Goal: Communication & Community: Answer question/provide support

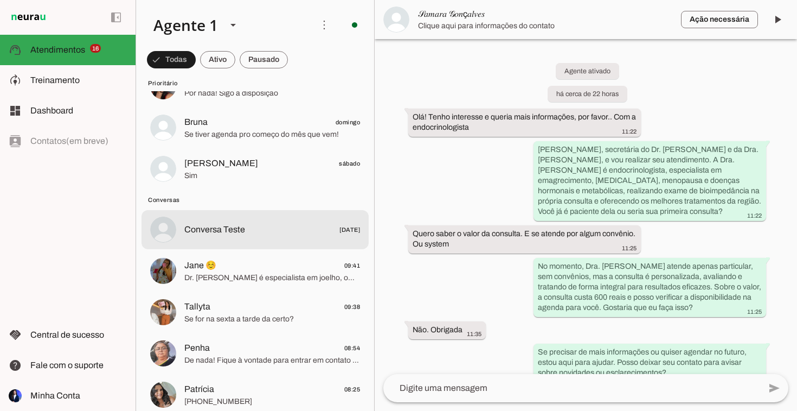
scroll to position [588, 0]
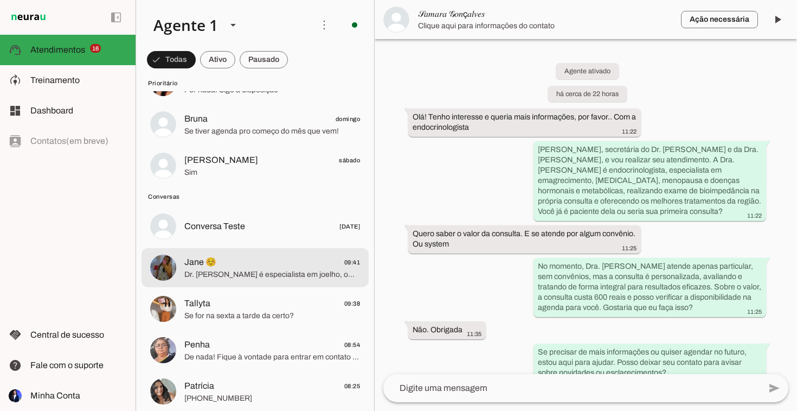
click at [248, 262] on span "Jane ☺️ 09:41" at bounding box center [272, 263] width 176 height 14
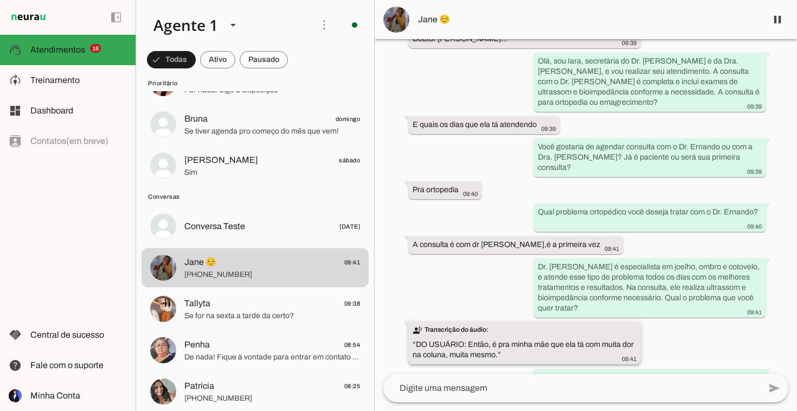
scroll to position [151, 0]
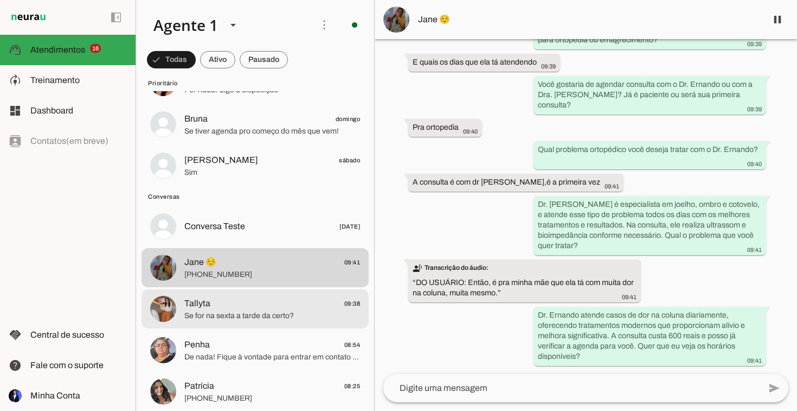
click at [262, 310] on span "Se for na sexta a tarde da certo?" at bounding box center [272, 315] width 176 height 11
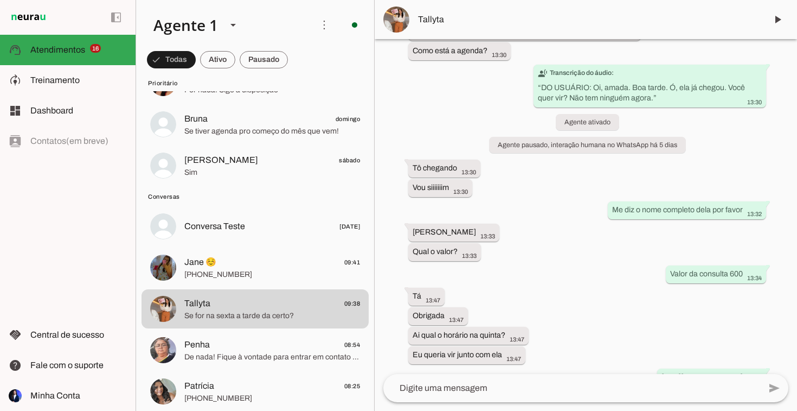
scroll to position [325, 0]
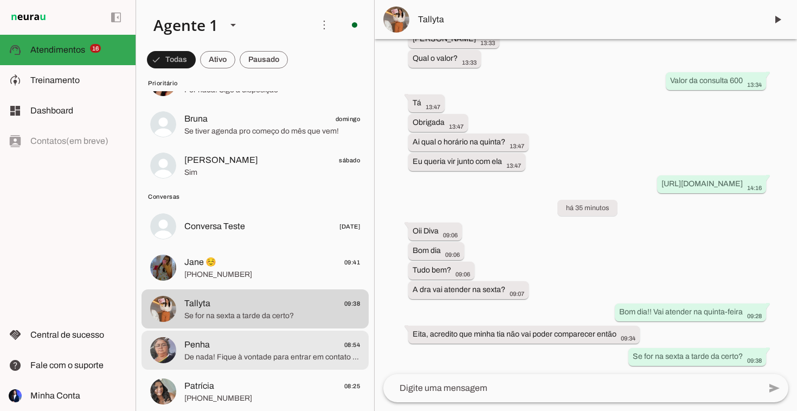
click at [293, 350] on span "Penha 08:54" at bounding box center [272, 345] width 176 height 14
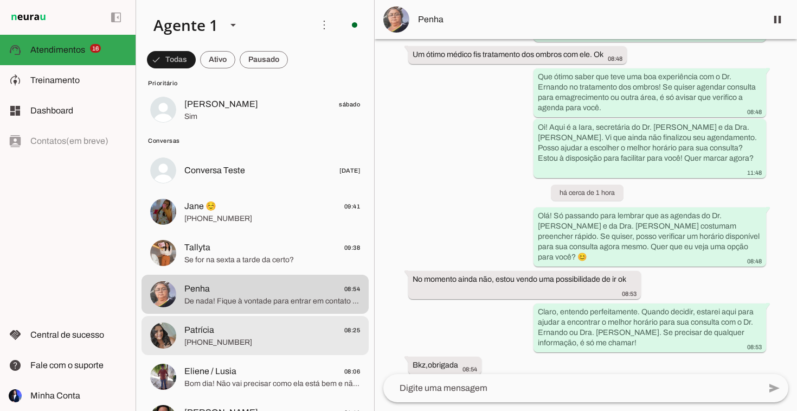
scroll to position [644, 0]
click at [215, 338] on span "[PHONE_NUMBER]" at bounding box center [272, 341] width 176 height 11
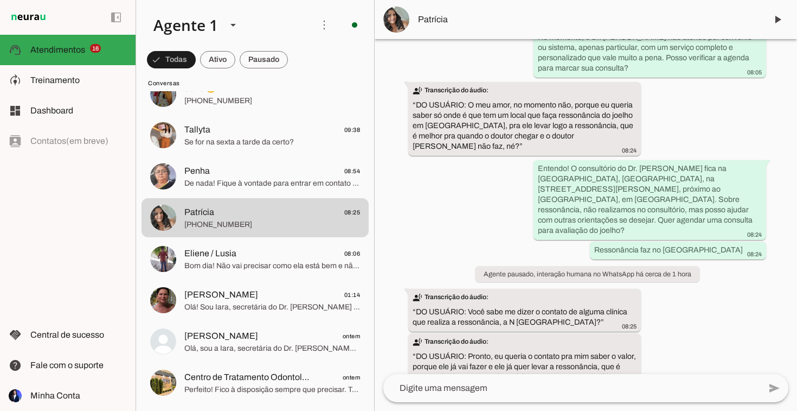
scroll to position [767, 0]
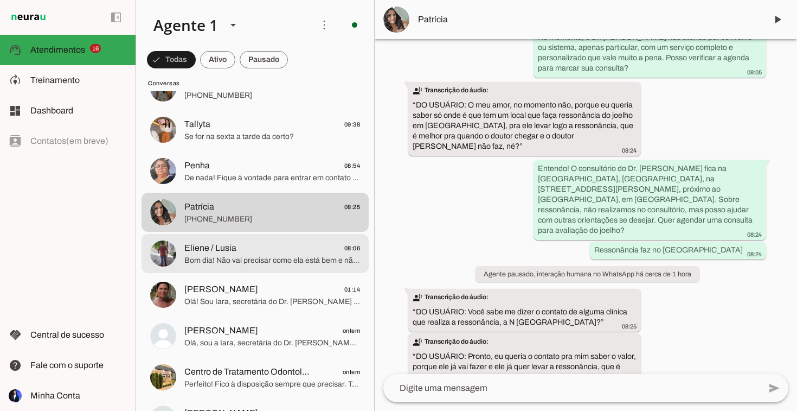
click at [217, 251] on span "Eliene / Lusia" at bounding box center [210, 247] width 52 height 13
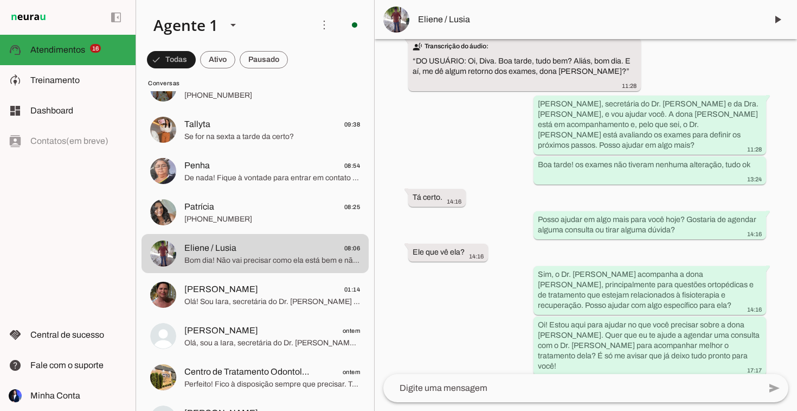
scroll to position [480, 0]
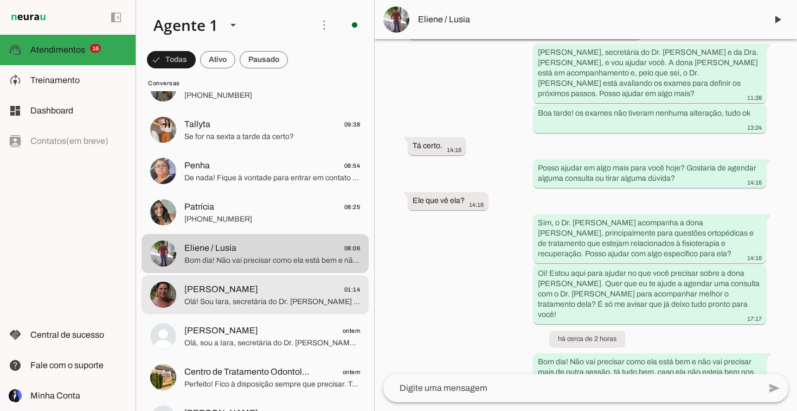
click at [308, 304] on span "Olá! Sou Iara, secretária do Dr. [PERSON_NAME] e da Dra. [PERSON_NAME], e vou c…" at bounding box center [272, 301] width 176 height 11
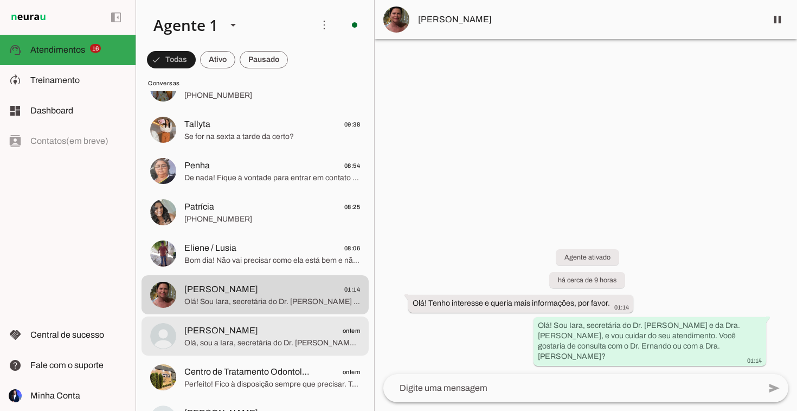
click at [275, 328] on span "[PERSON_NAME] ontem" at bounding box center [272, 331] width 176 height 14
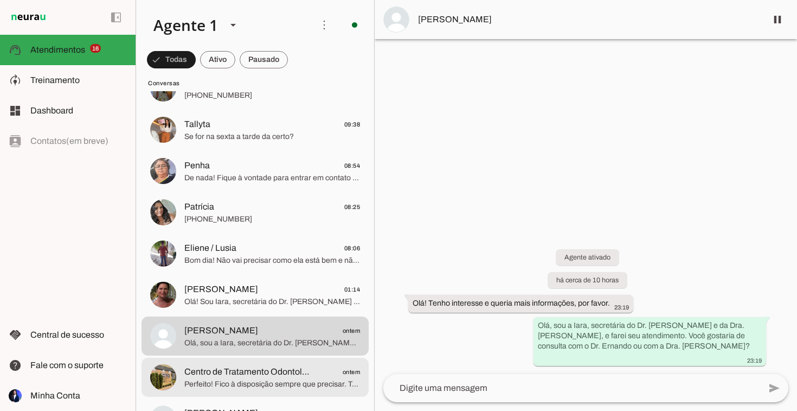
click at [255, 367] on span "Centro de Tratamento Odontológico" at bounding box center [247, 371] width 126 height 13
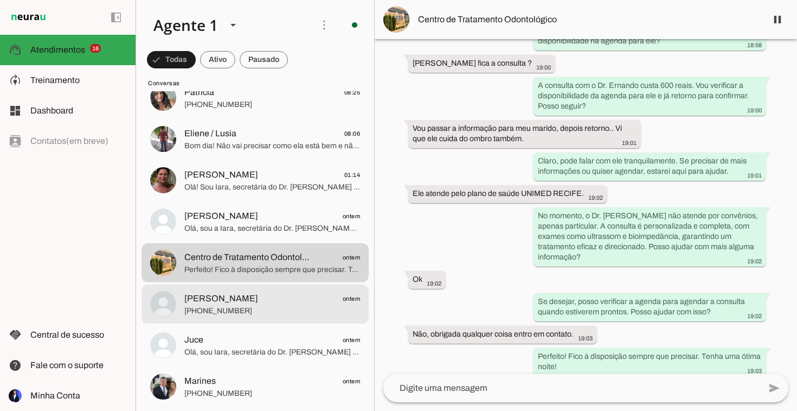
scroll to position [888, 0]
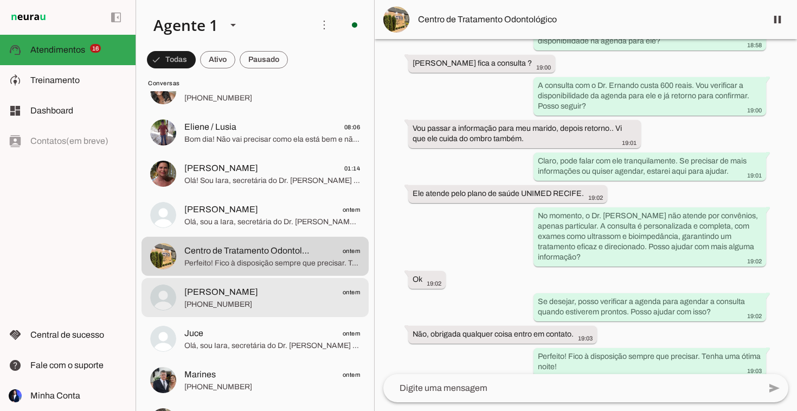
click at [314, 300] on span "[PHONE_NUMBER]" at bounding box center [272, 304] width 176 height 11
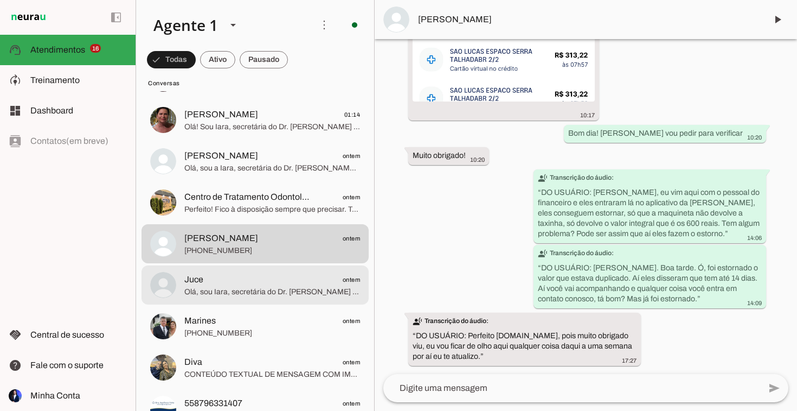
scroll to position [943, 0]
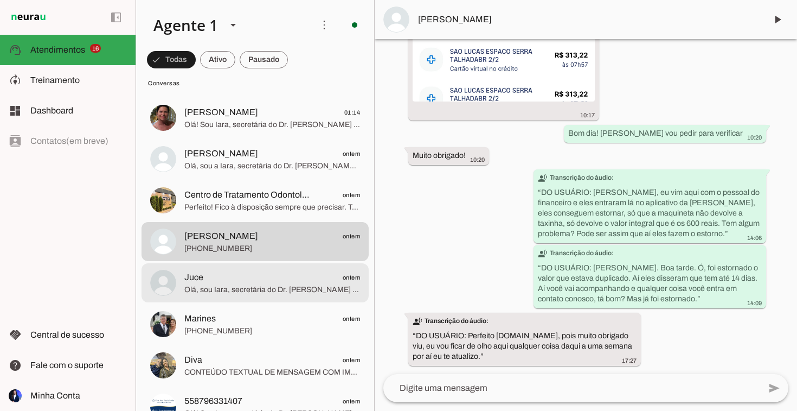
click at [283, 287] on span "Olá, sou Iara, secretária do Dr. [PERSON_NAME] e da Dra. [PERSON_NAME], e vou r…" at bounding box center [272, 289] width 176 height 11
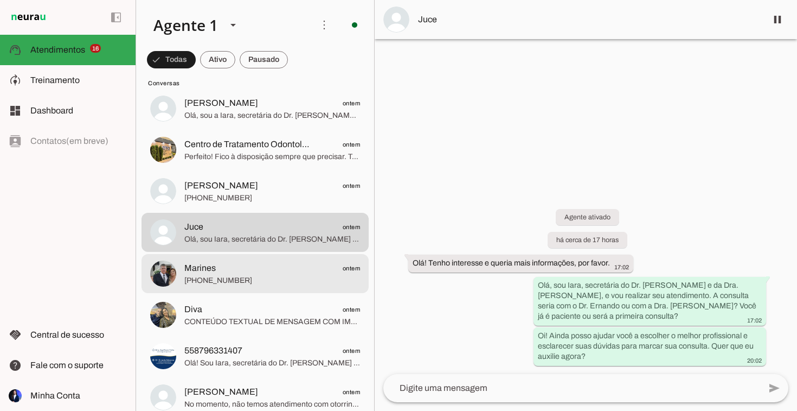
scroll to position [995, 0]
click at [283, 287] on md-item "Marines ontem [PHONE_NUMBER]" at bounding box center [255, 272] width 227 height 39
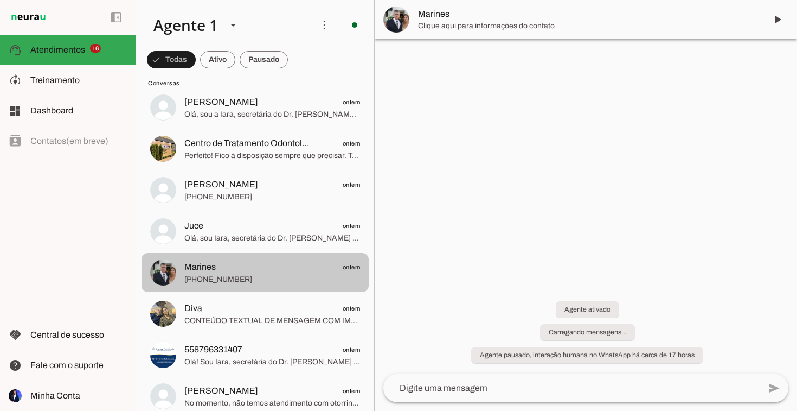
scroll to position [33, 0]
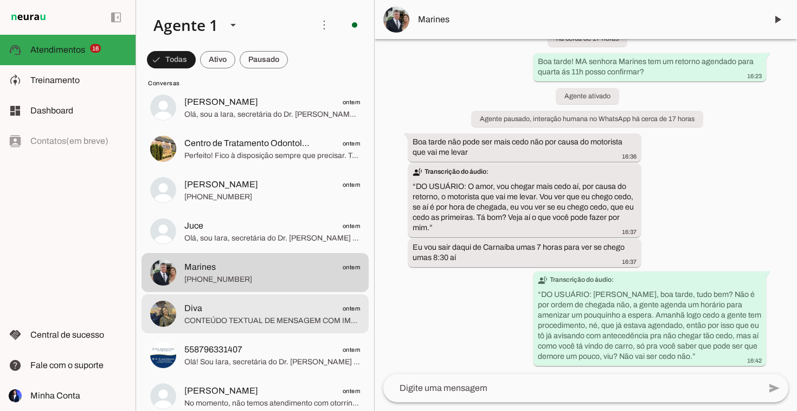
click at [282, 315] on span "CONTEÚDO TEXTUAL DE MENSAGEM COM IMAGEM (URL [URL][DOMAIN_NAME]) :" at bounding box center [272, 320] width 176 height 11
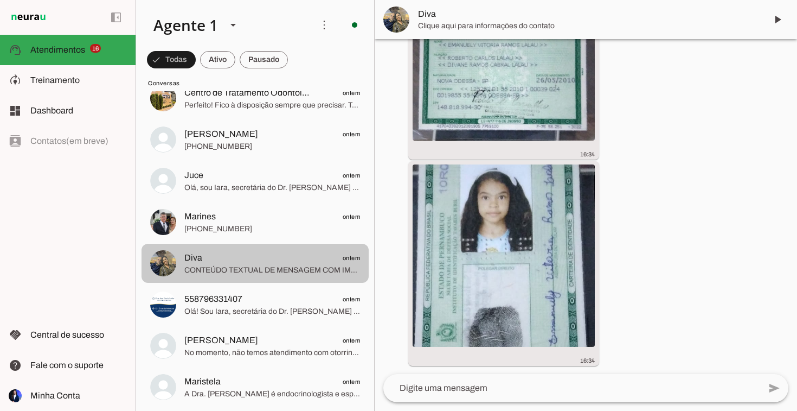
scroll to position [1048, 0]
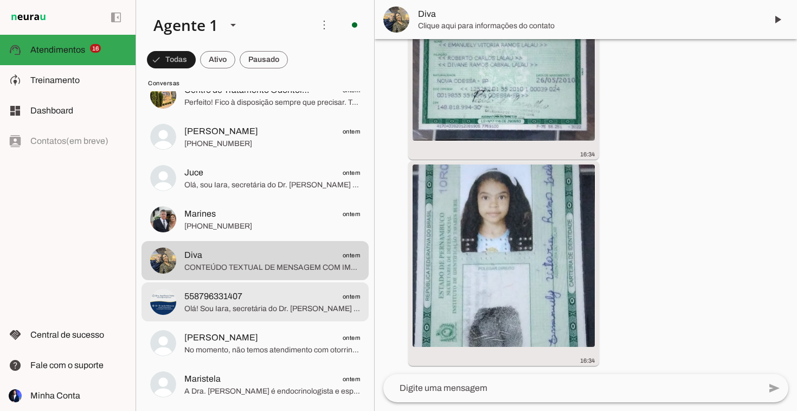
click at [263, 305] on span "Olá! Sou Iara, secretária do Dr. [PERSON_NAME] e da Dra. [PERSON_NAME], e vou r…" at bounding box center [272, 308] width 176 height 11
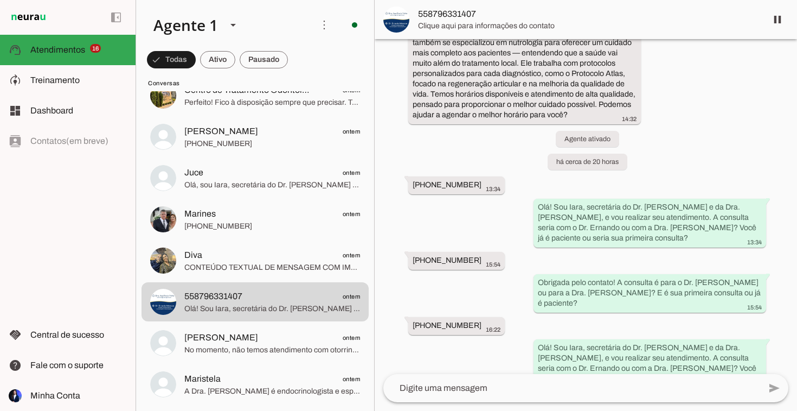
scroll to position [252, 0]
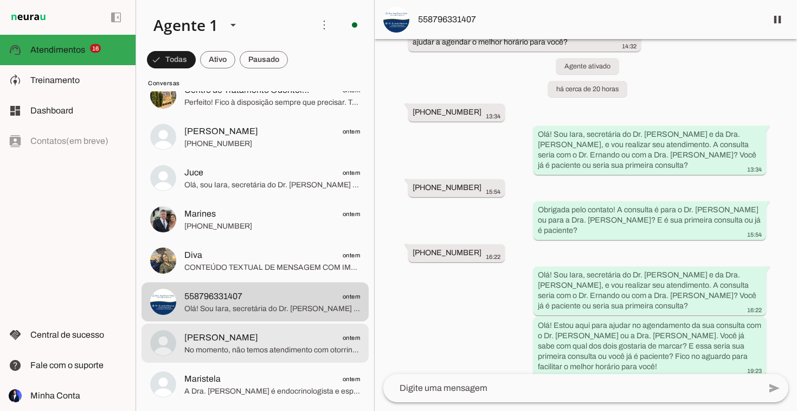
click at [254, 338] on span "[PERSON_NAME] ontem" at bounding box center [272, 338] width 176 height 14
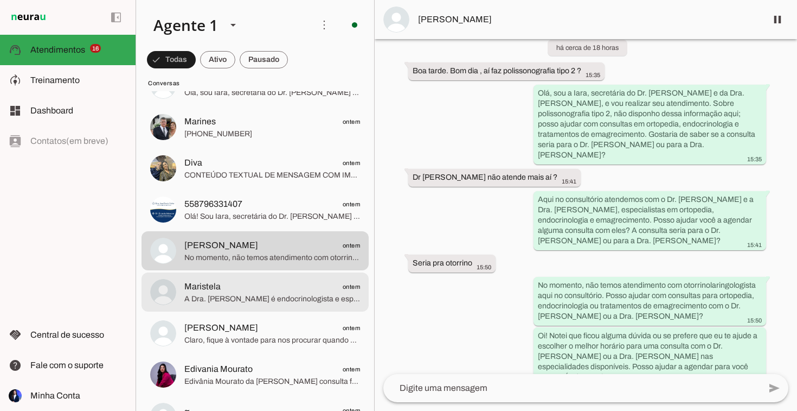
scroll to position [1143, 0]
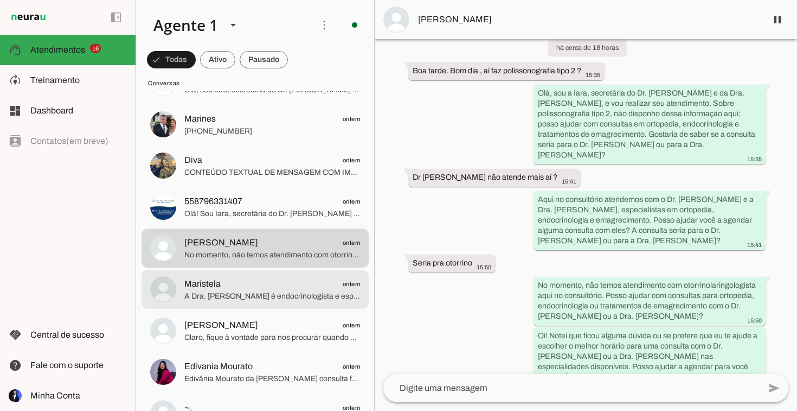
click at [269, 282] on span "Maristela ontem" at bounding box center [272, 284] width 176 height 14
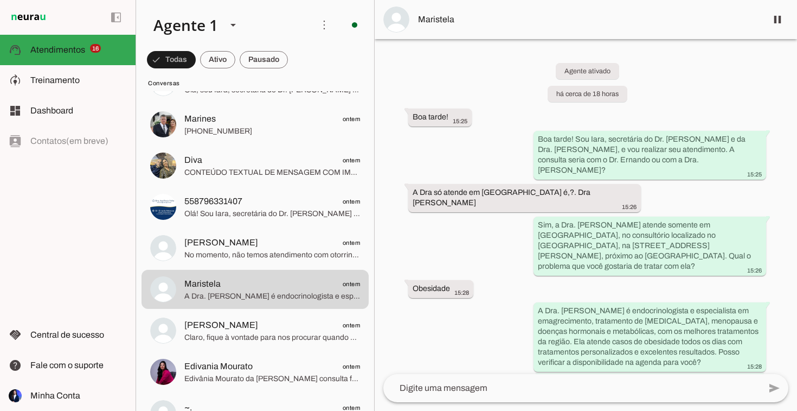
scroll to position [25, 0]
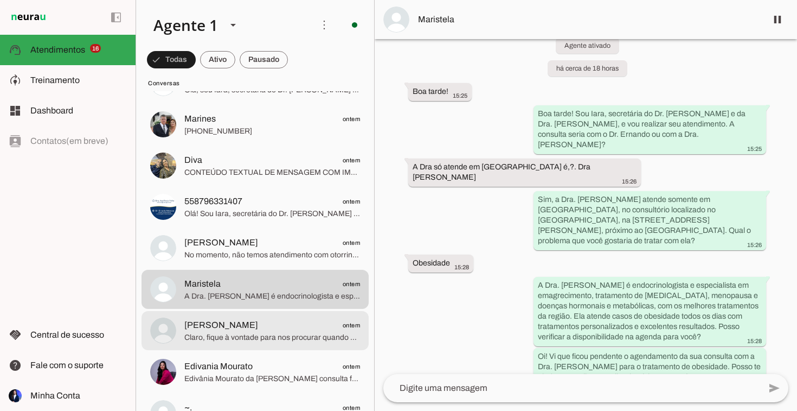
click at [283, 329] on span "[PERSON_NAME] ontem" at bounding box center [272, 325] width 176 height 14
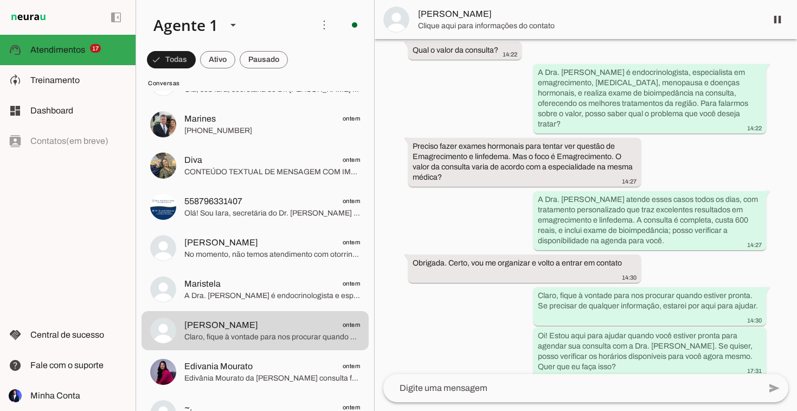
scroll to position [1184, 0]
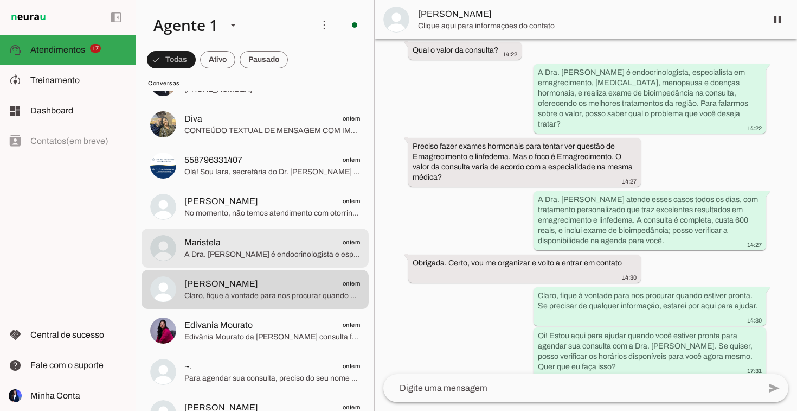
click at [238, 252] on span "A Dra. [PERSON_NAME] é endocrinologista e especialista em emagrecimento, tratam…" at bounding box center [272, 254] width 176 height 11
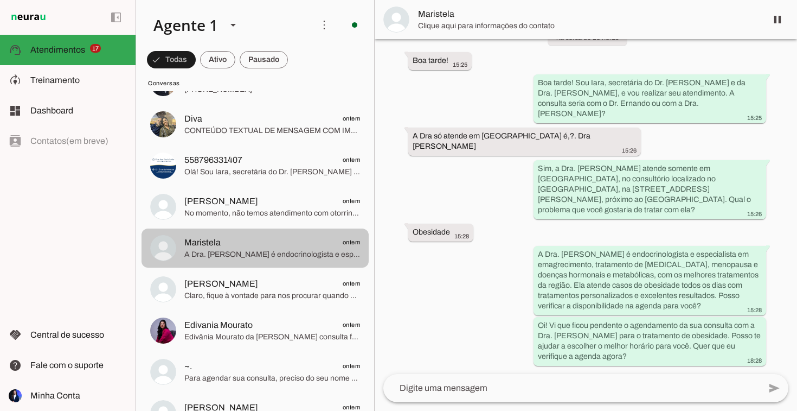
scroll to position [25, 0]
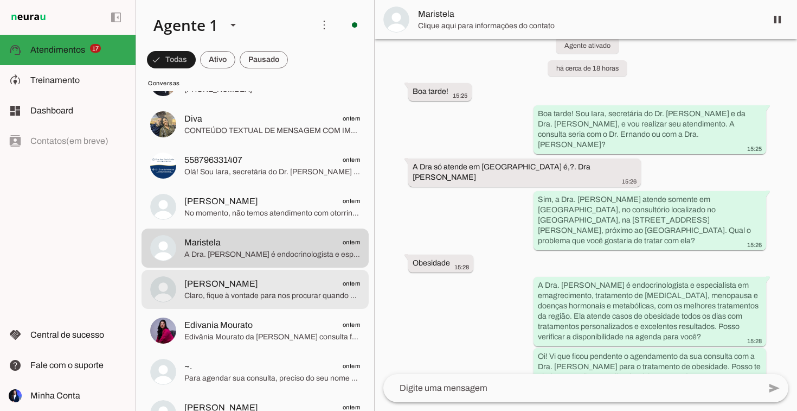
click at [236, 291] on span "Claro, fique à vontade para nos procurar quando estiver pronta. Se precisar de …" at bounding box center [272, 295] width 176 height 11
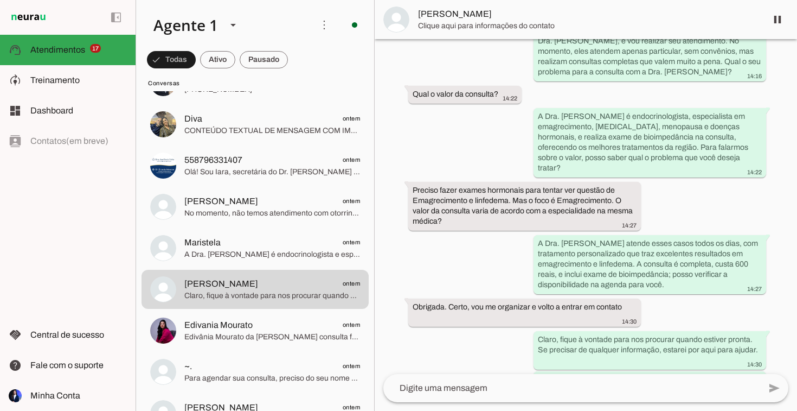
scroll to position [163, 0]
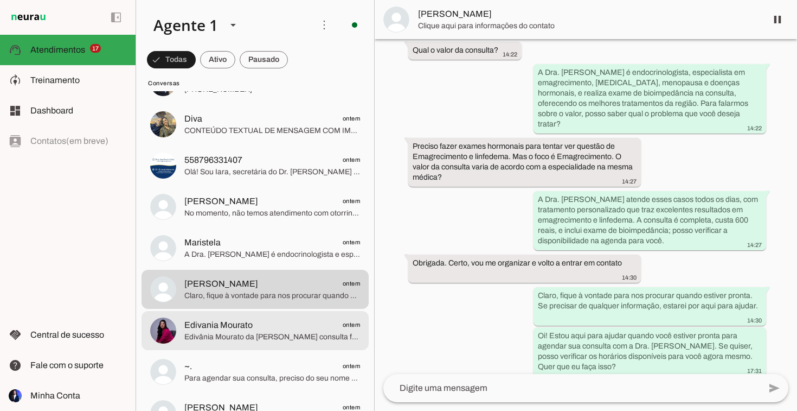
click at [254, 341] on span "Edivânia Mourato da [PERSON_NAME] consulta foi agendada com sucesso. 📅 Data: [D…" at bounding box center [272, 336] width 176 height 11
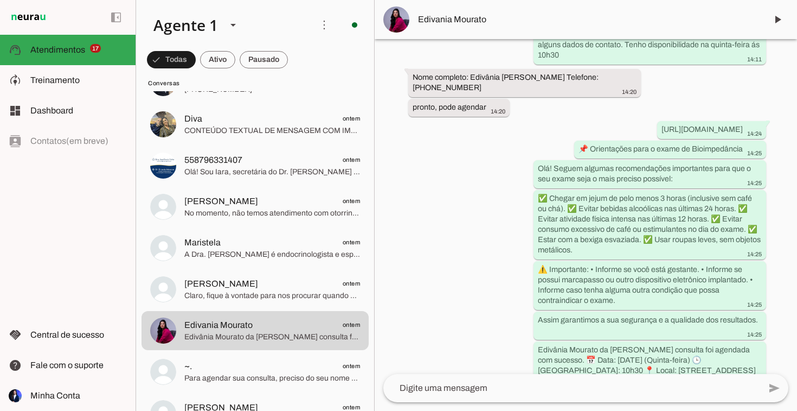
scroll to position [305, 0]
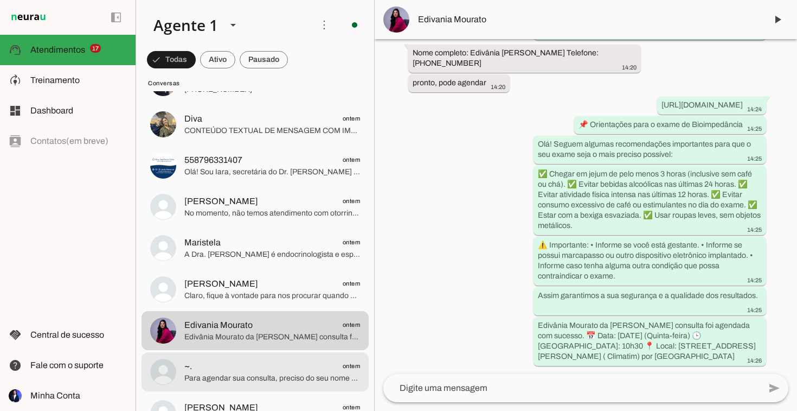
click at [221, 376] on span "Para agendar sua consulta, preciso do seu nome completo e alguns dados de conta…" at bounding box center [272, 378] width 176 height 11
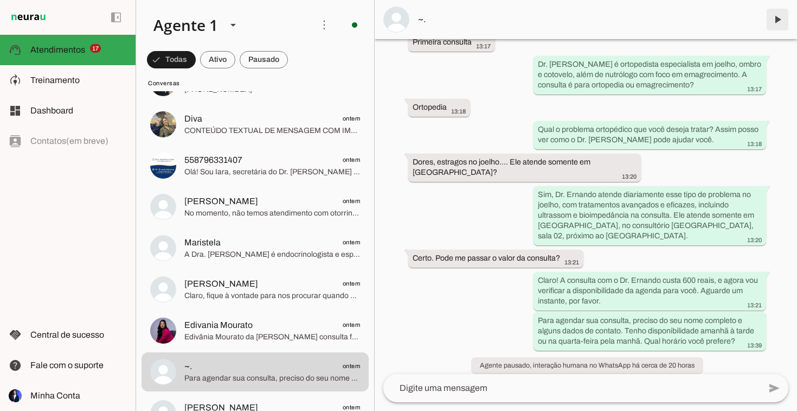
click at [775, 12] on span at bounding box center [778, 20] width 26 height 26
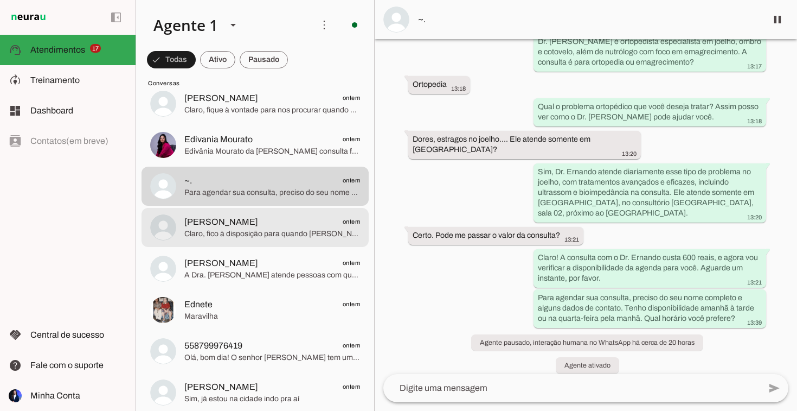
scroll to position [1371, 0]
click at [245, 225] on span "[PERSON_NAME] ontem" at bounding box center [272, 220] width 176 height 14
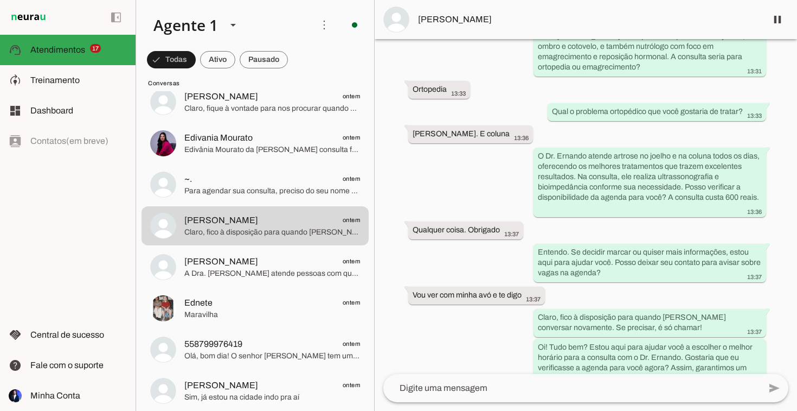
scroll to position [200, 0]
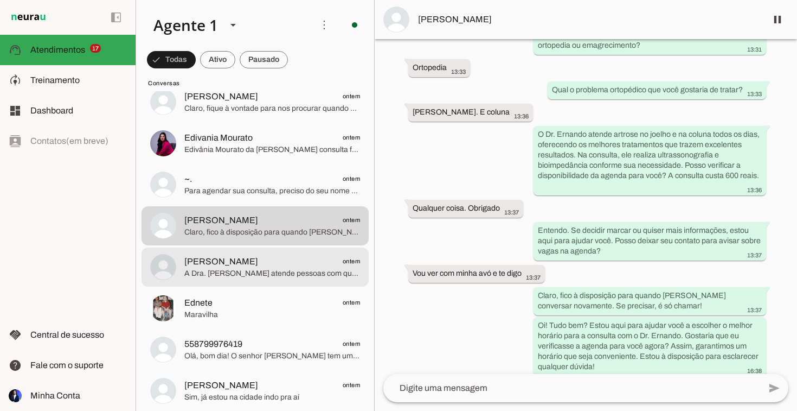
click at [276, 278] on span "A Dra. [PERSON_NAME] atende pessoas com questões de emagrecimento todos os dias…" at bounding box center [272, 273] width 176 height 11
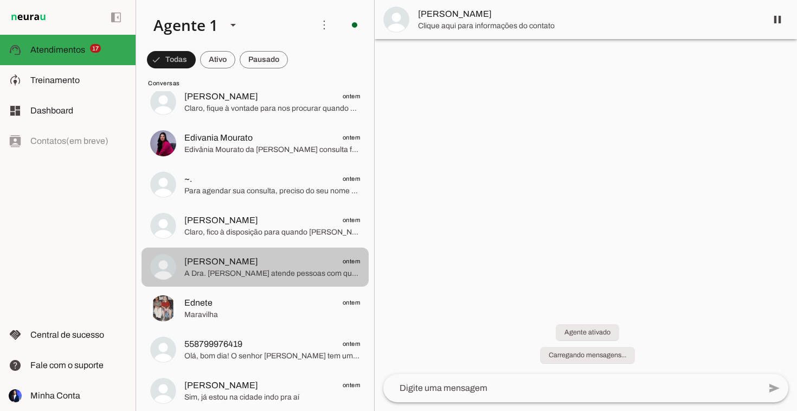
scroll to position [15, 0]
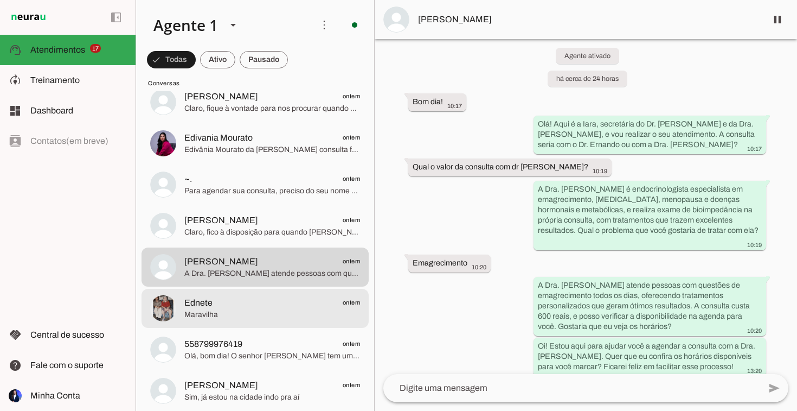
click at [246, 318] on span "Maravilha" at bounding box center [272, 314] width 176 height 11
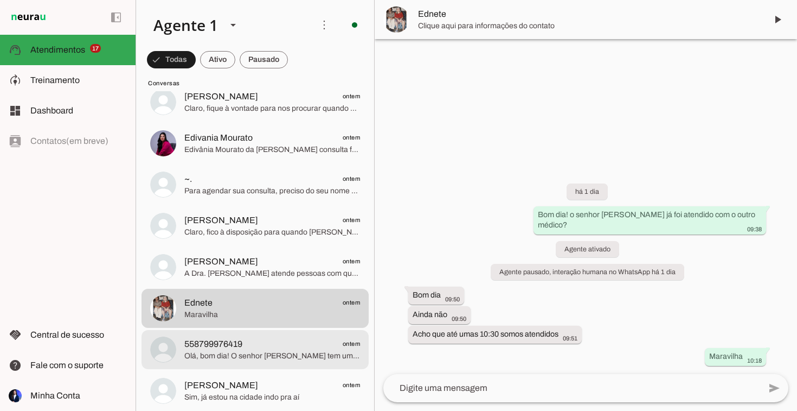
click at [295, 348] on span "558799976419 ontem" at bounding box center [272, 344] width 176 height 14
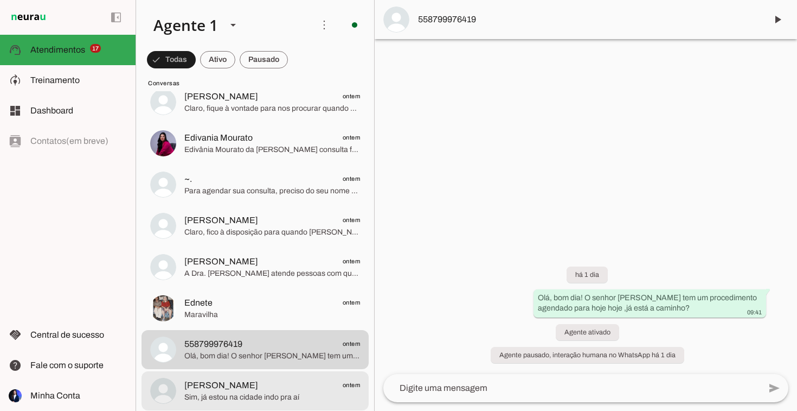
click at [245, 394] on span "Sim, já estou na cidade indo pra aí" at bounding box center [272, 397] width 176 height 11
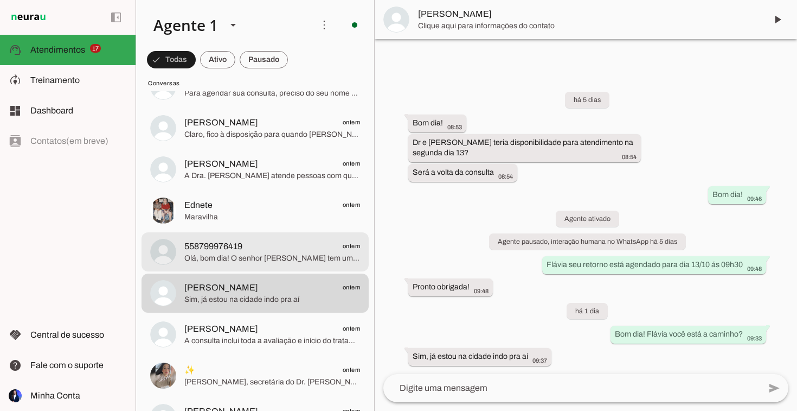
scroll to position [1471, 0]
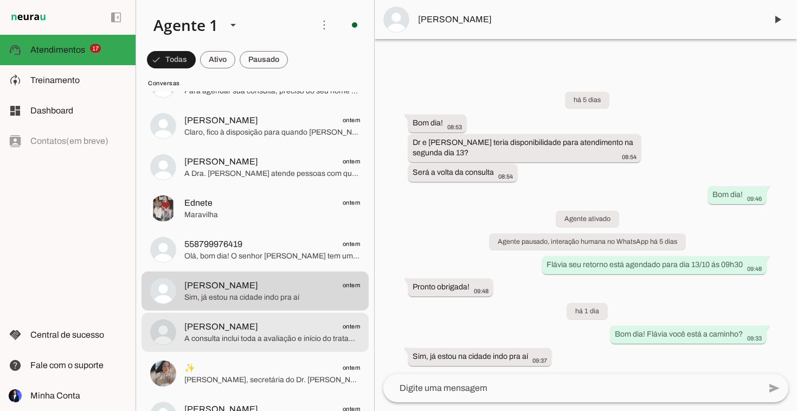
click at [202, 320] on span "[PERSON_NAME]" at bounding box center [221, 326] width 74 height 13
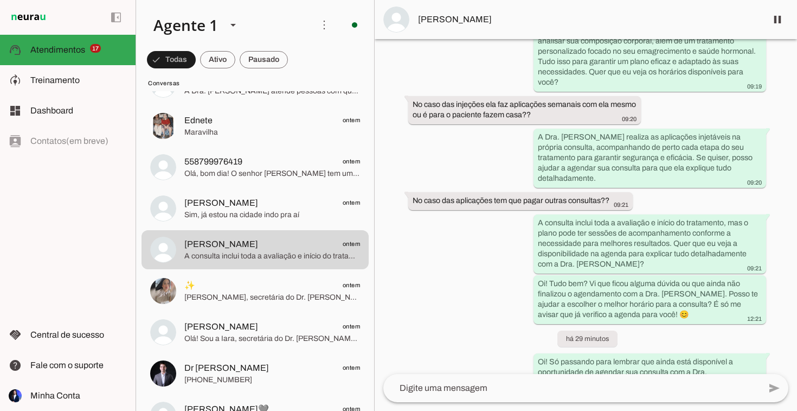
scroll to position [433, 0]
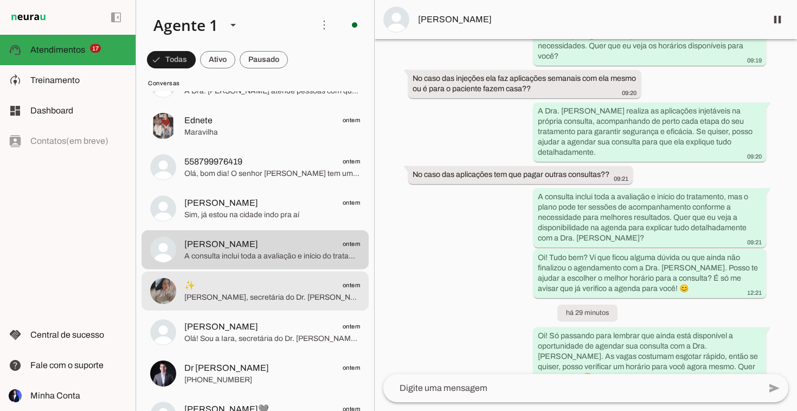
click at [269, 296] on span "[PERSON_NAME], secretária do Dr. [PERSON_NAME] e da Dra. [PERSON_NAME], e vou r…" at bounding box center [272, 297] width 176 height 11
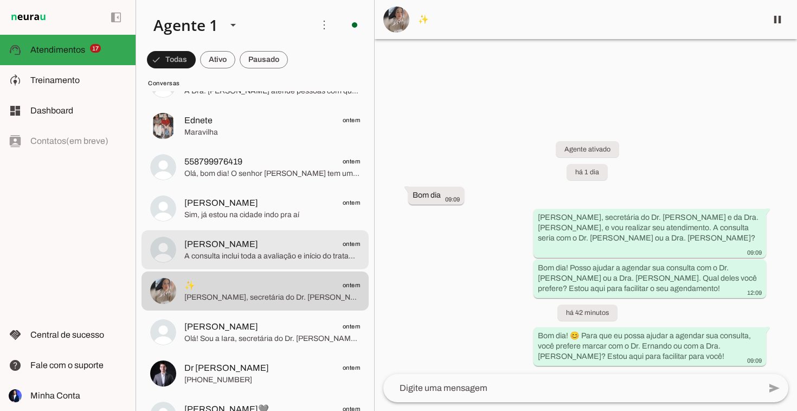
click at [244, 244] on span "[PERSON_NAME] ontem" at bounding box center [272, 244] width 176 height 14
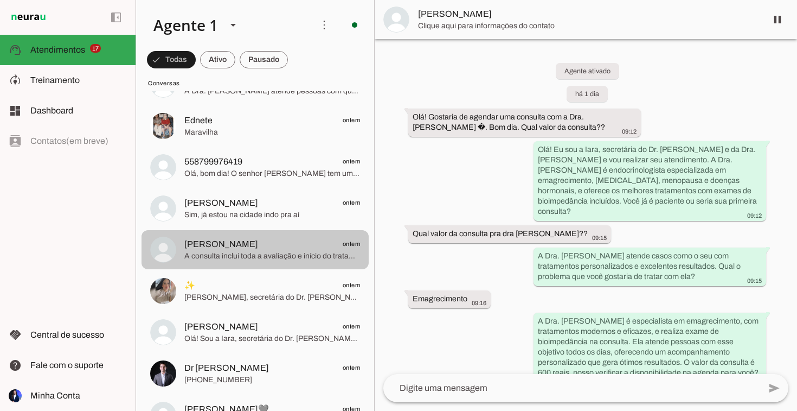
scroll to position [433, 0]
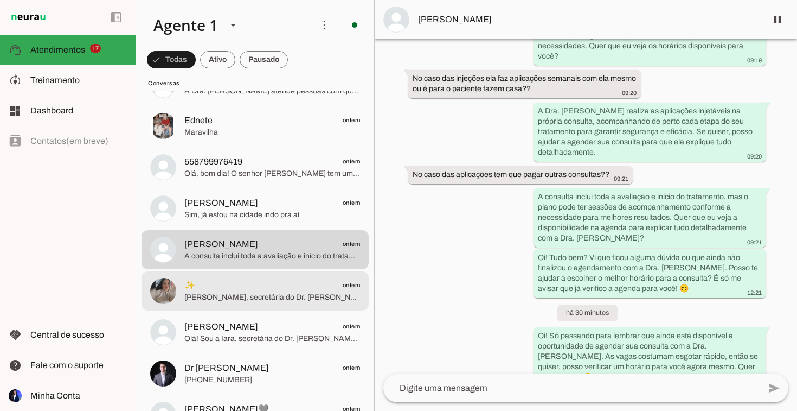
click at [222, 295] on span "[PERSON_NAME], secretária do Dr. [PERSON_NAME] e da Dra. [PERSON_NAME], e vou r…" at bounding box center [272, 297] width 176 height 11
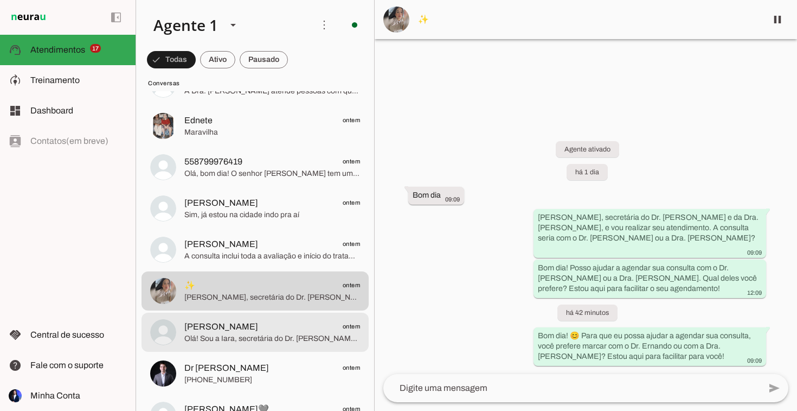
click at [229, 327] on span "[PERSON_NAME]" at bounding box center [221, 326] width 74 height 13
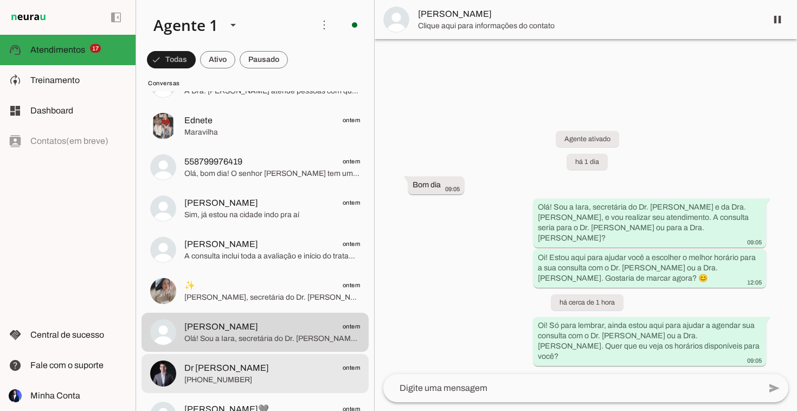
click at [235, 369] on span "Dr [PERSON_NAME]" at bounding box center [226, 367] width 85 height 13
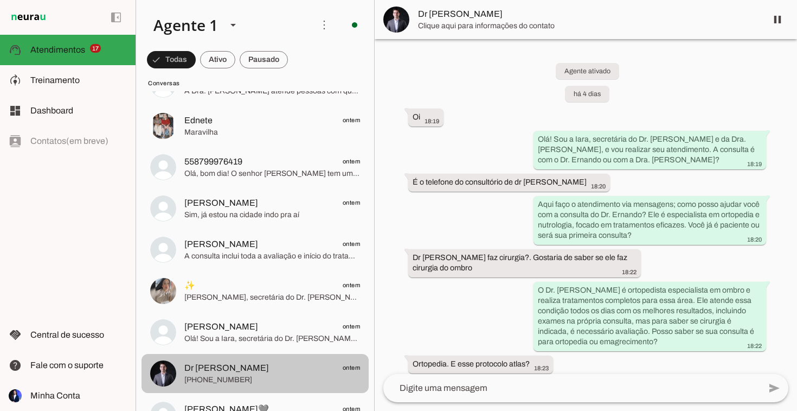
scroll to position [4793, 0]
